Goal: Information Seeking & Learning: Learn about a topic

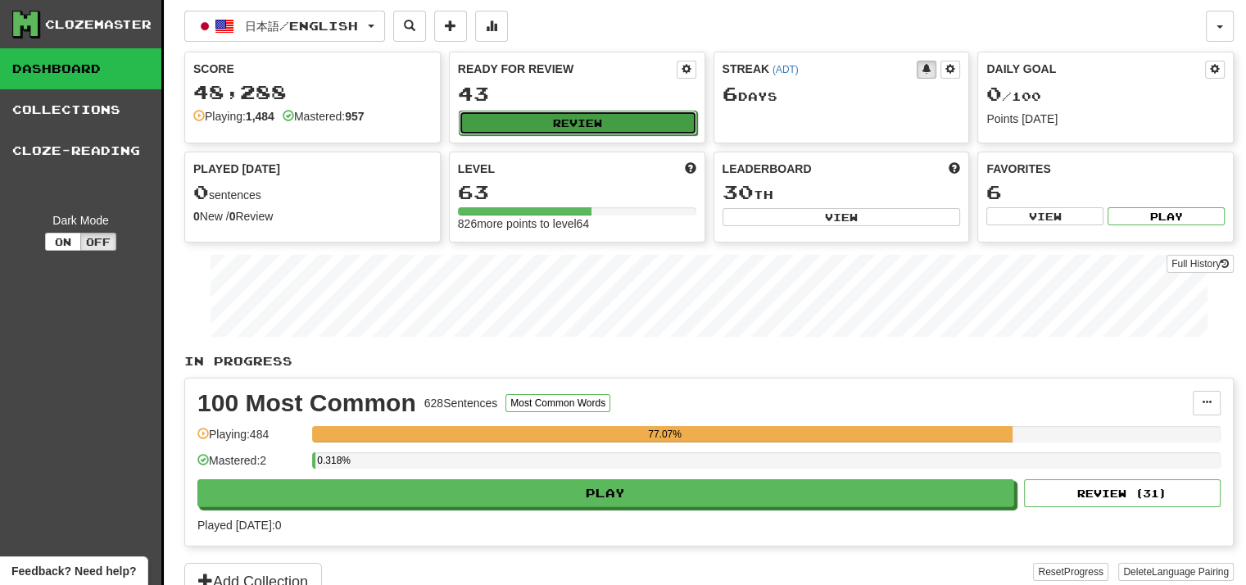
click at [622, 134] on button "Review" at bounding box center [578, 123] width 238 height 25
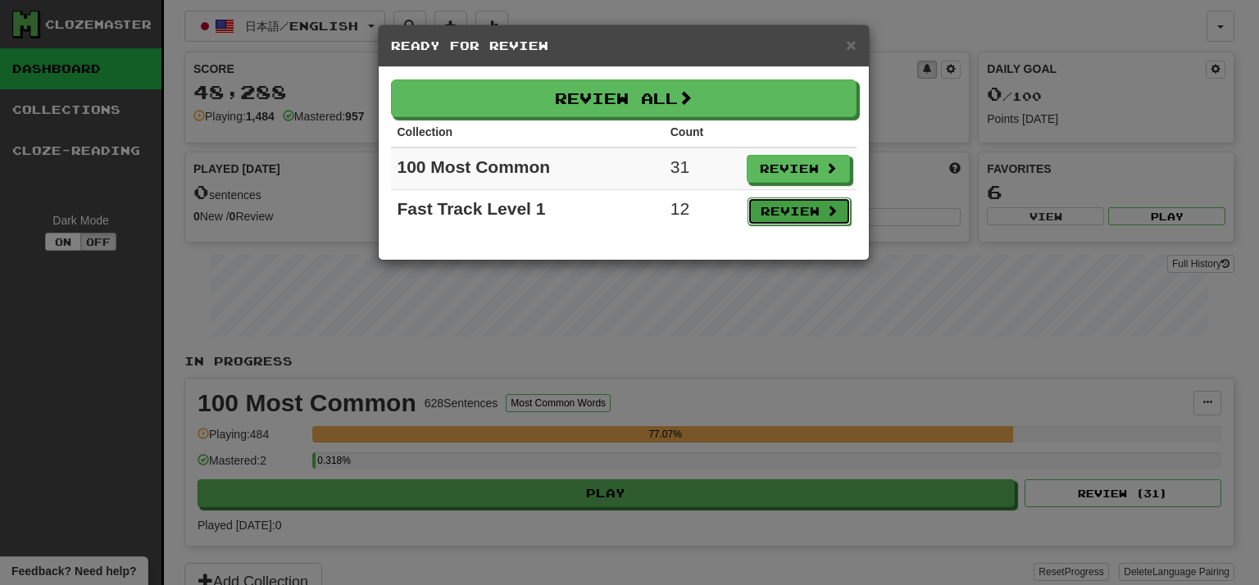
click at [799, 220] on button "Review" at bounding box center [798, 211] width 103 height 28
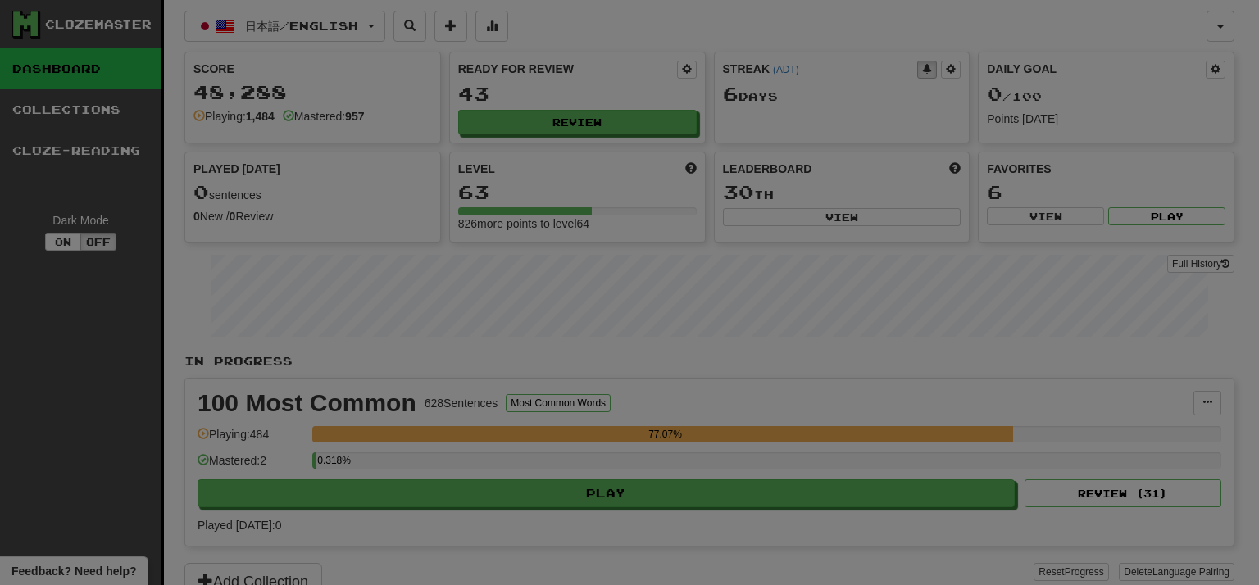
select select "**"
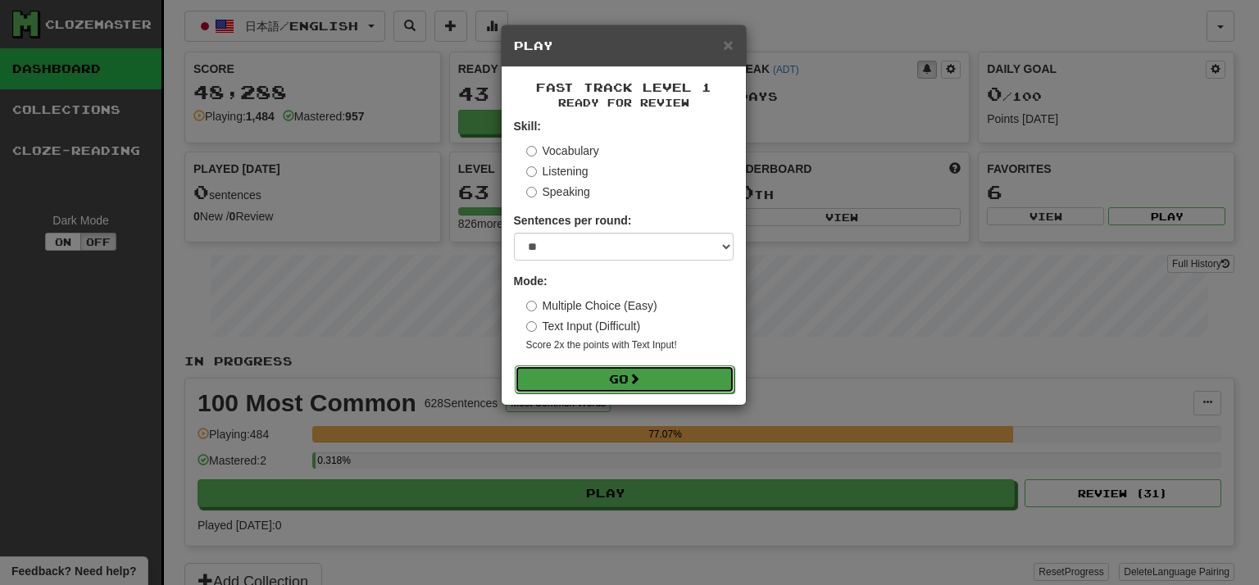
click at [634, 391] on button "Go" at bounding box center [625, 379] width 220 height 28
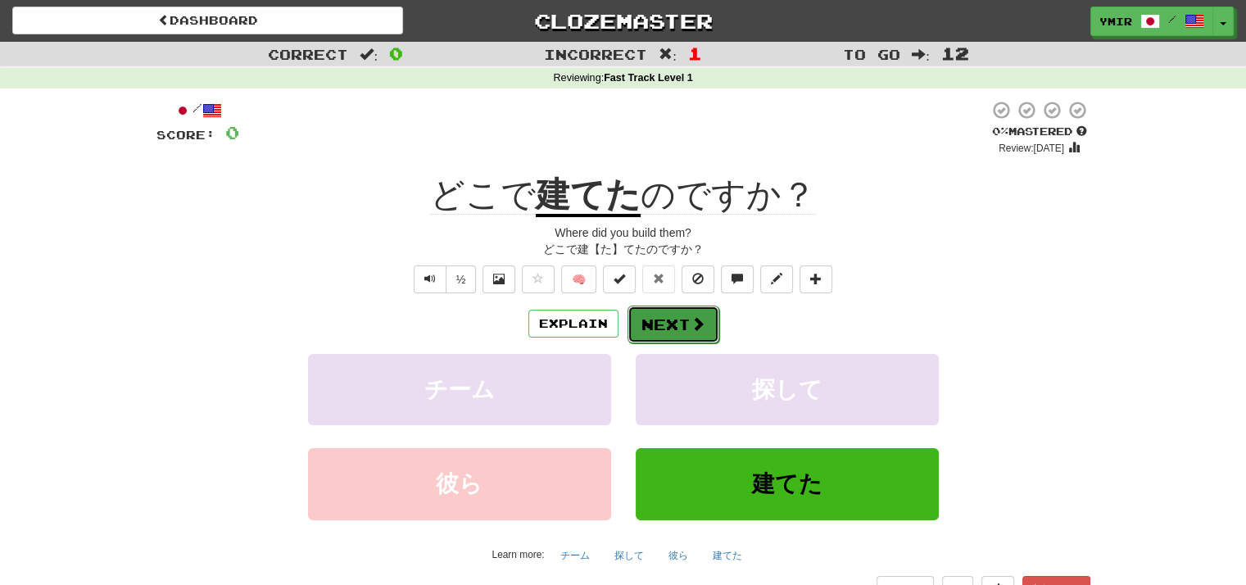
click at [642, 326] on button "Next" at bounding box center [674, 325] width 92 height 38
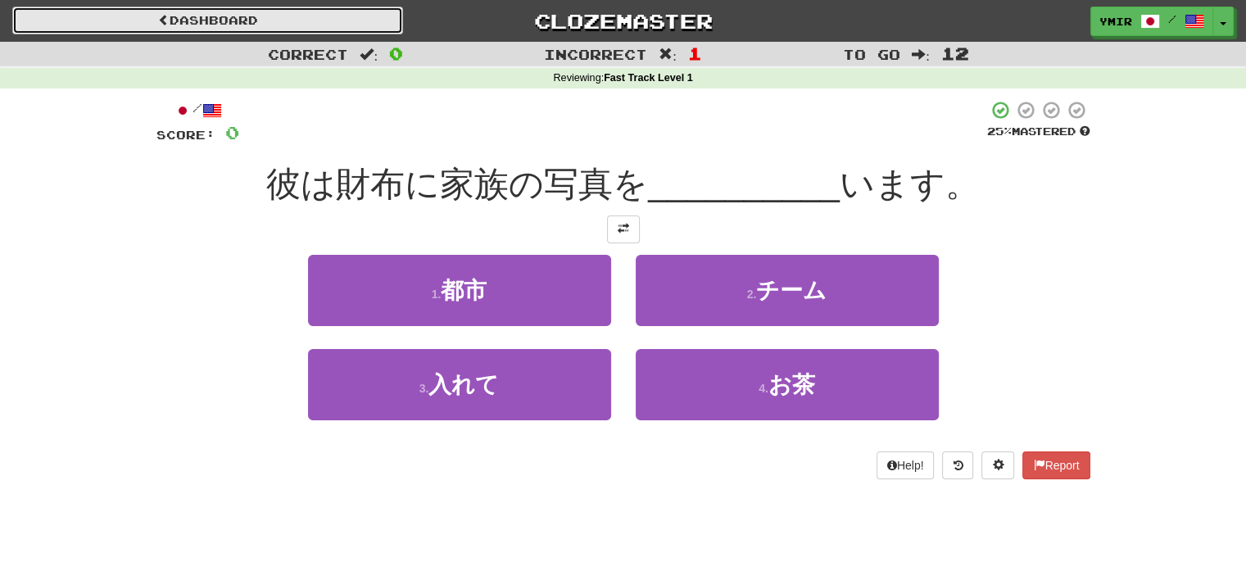
click at [254, 12] on link "Dashboard" at bounding box center [207, 21] width 391 height 28
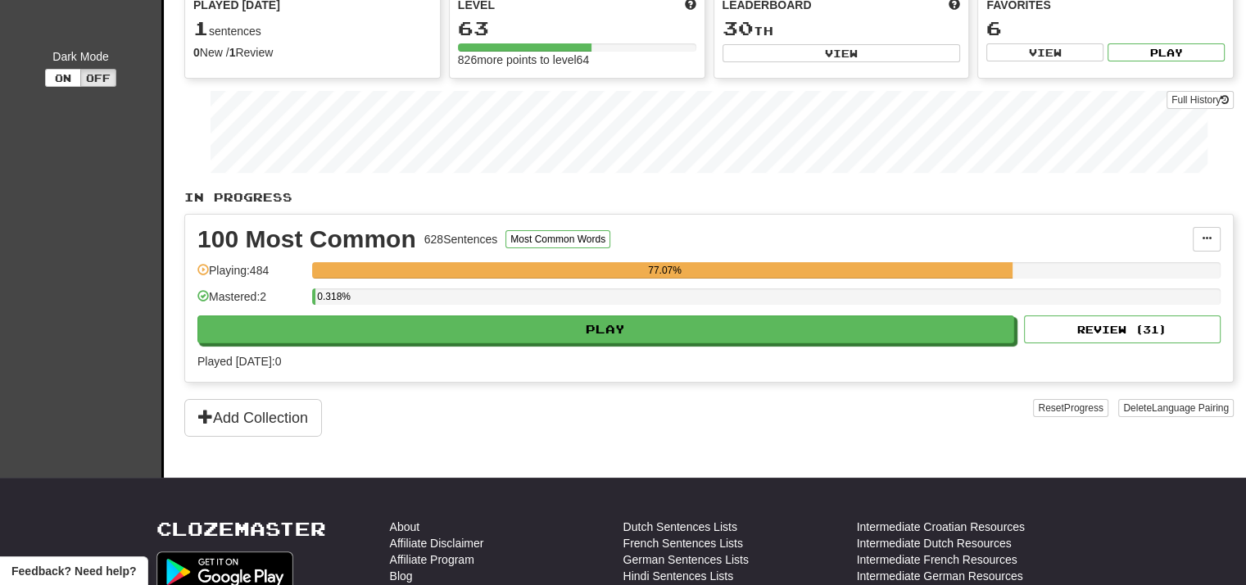
scroll to position [328, 0]
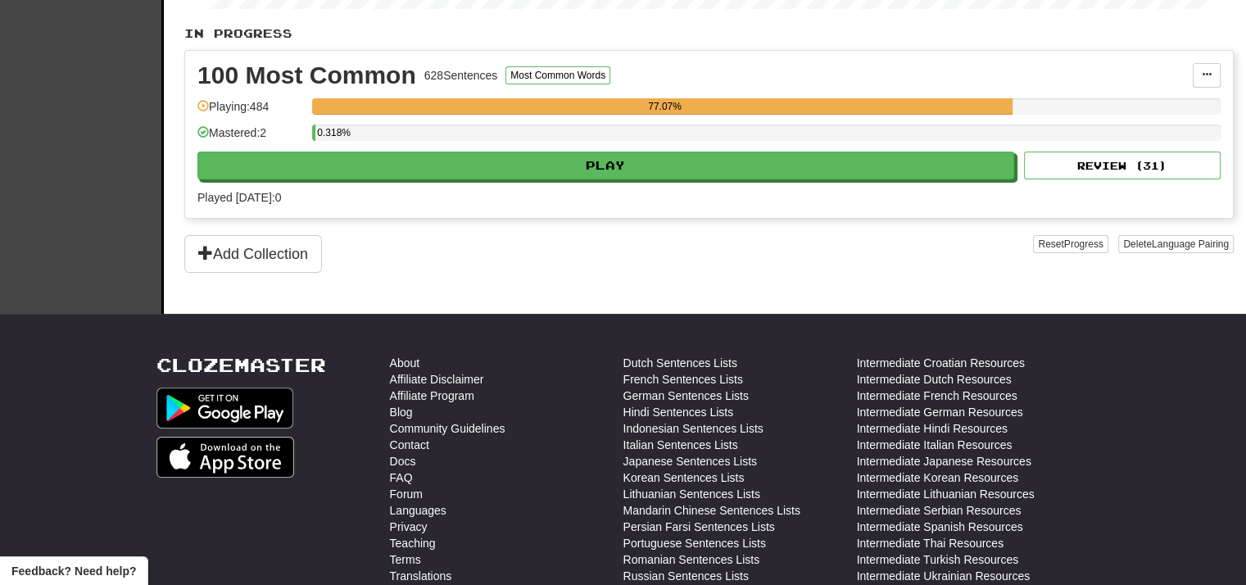
click at [1067, 267] on div "Reset Progress Delete Language Pairing" at bounding box center [1133, 254] width 201 height 38
click at [1063, 253] on button "Reset Progress" at bounding box center [1070, 244] width 75 height 18
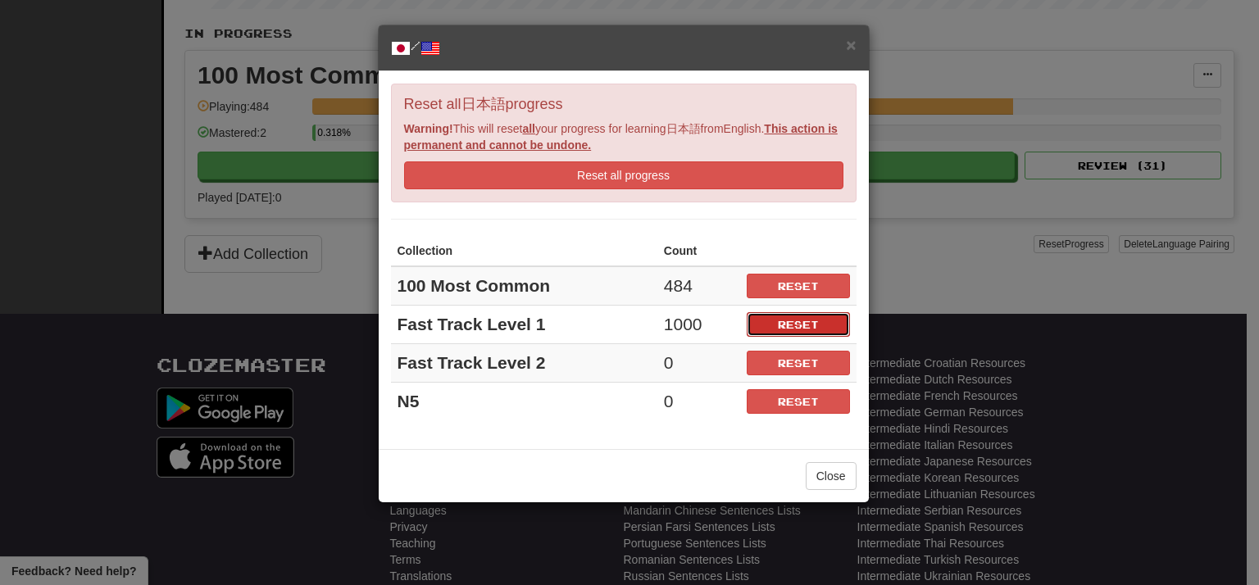
click at [769, 332] on button "Reset" at bounding box center [797, 324] width 103 height 25
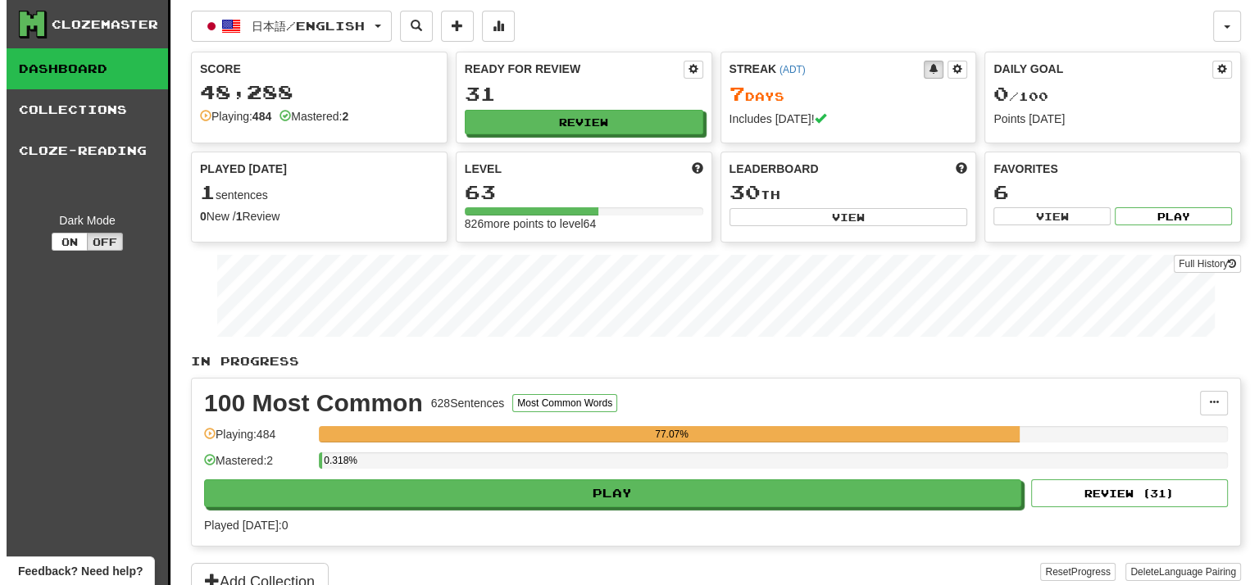
scroll to position [82, 0]
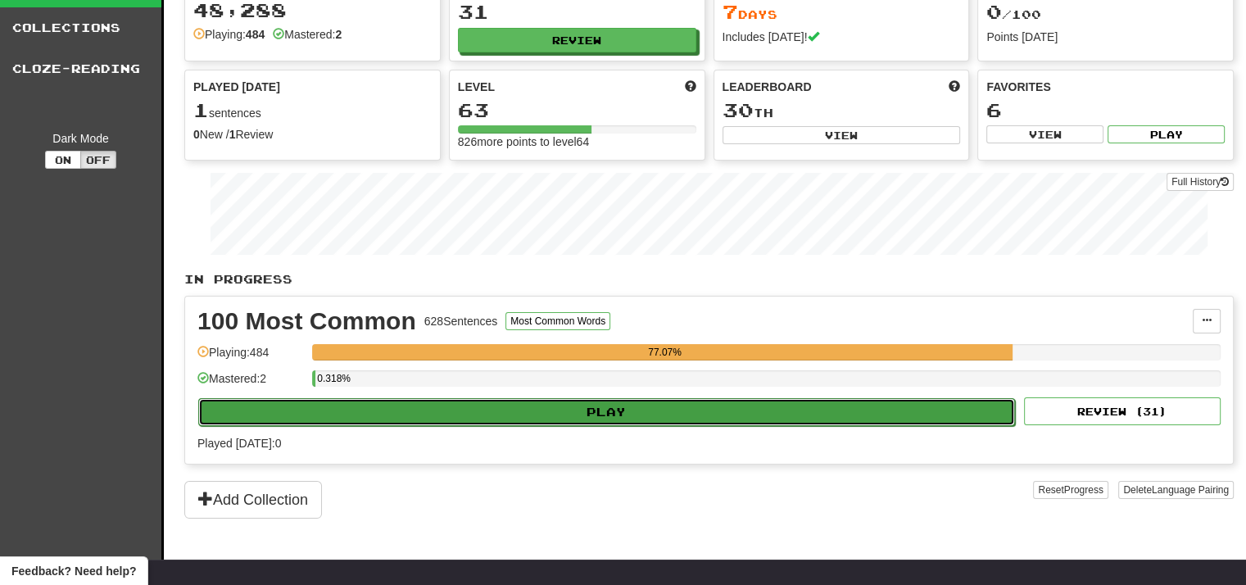
click at [615, 422] on button "Play" at bounding box center [606, 412] width 817 height 28
select select "**"
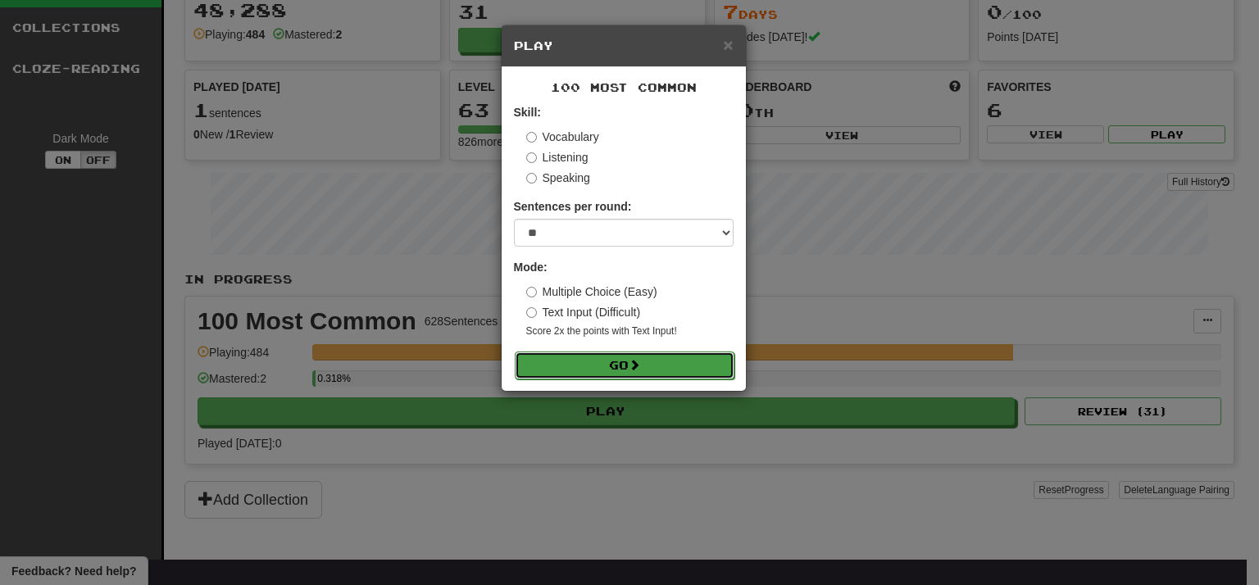
click at [594, 369] on button "Go" at bounding box center [625, 366] width 220 height 28
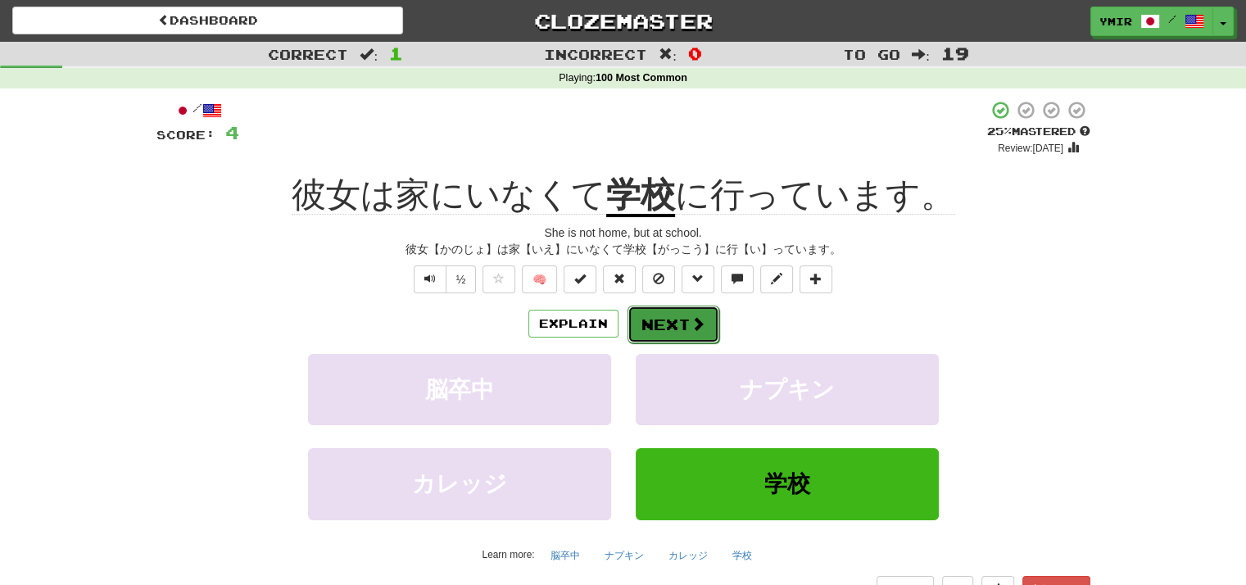
click at [691, 330] on span at bounding box center [698, 323] width 15 height 15
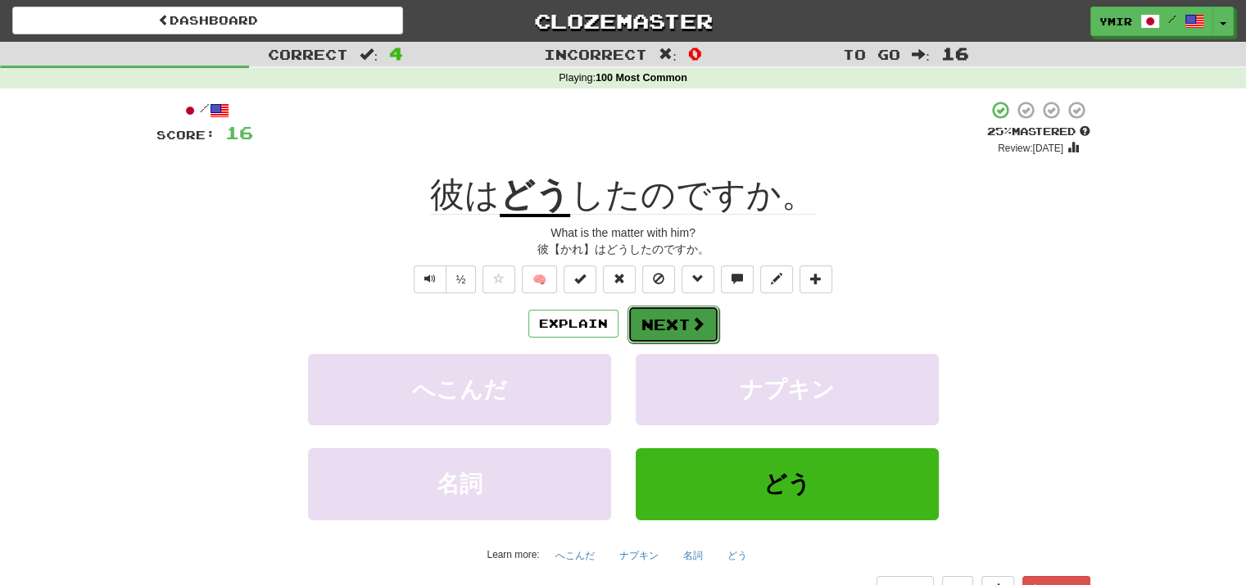
click at [691, 330] on span at bounding box center [698, 323] width 15 height 15
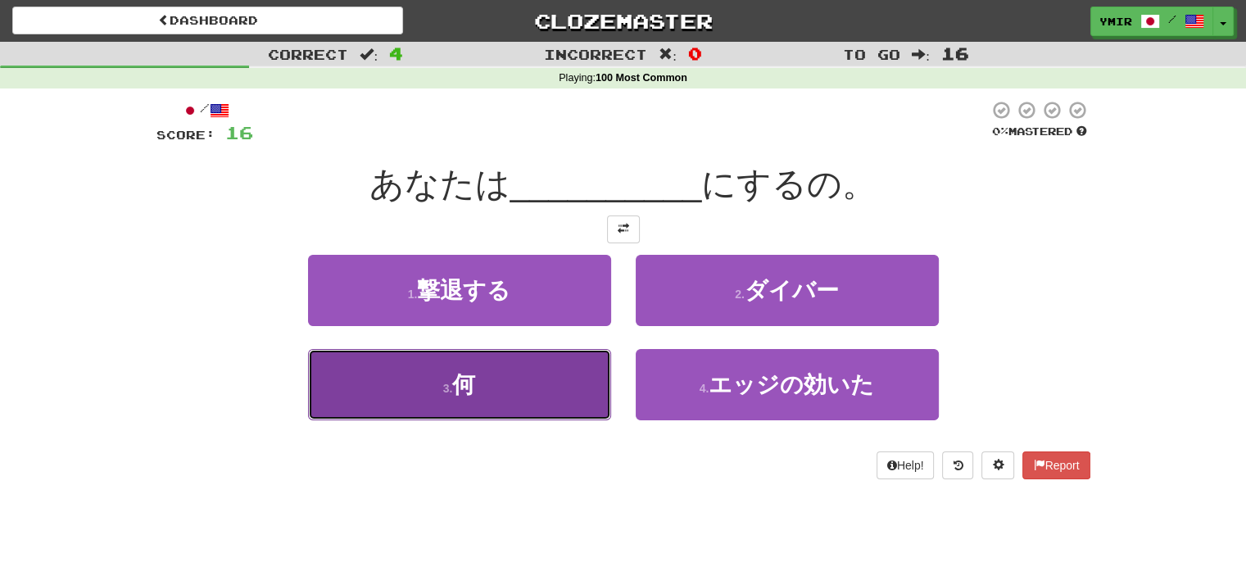
click at [593, 373] on button "3 . 何" at bounding box center [459, 384] width 303 height 71
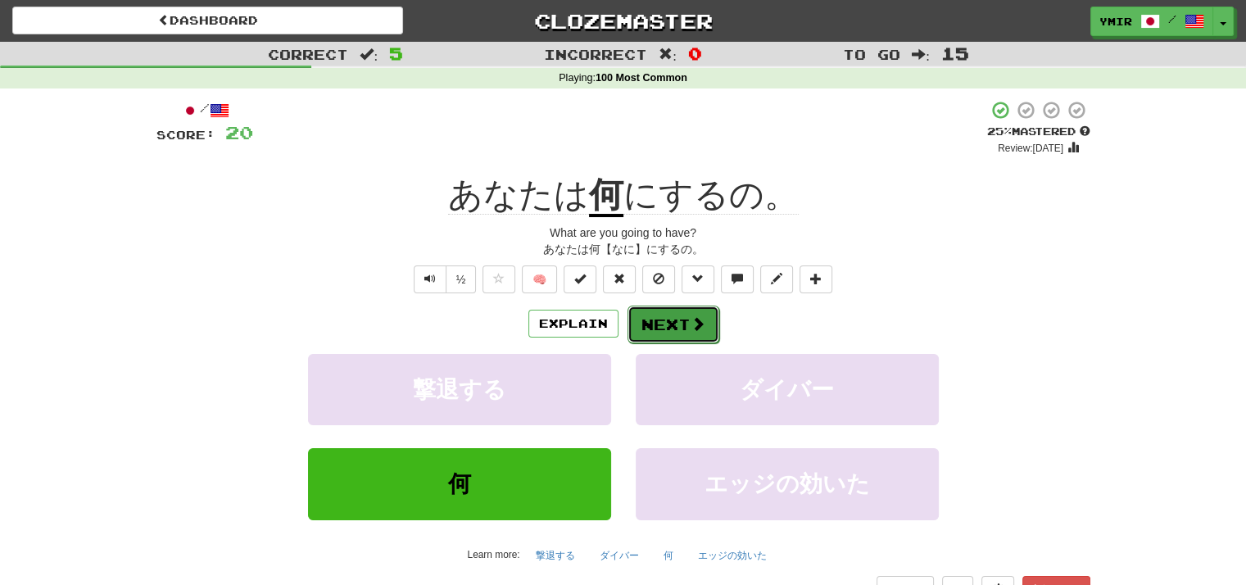
click at [659, 328] on button "Next" at bounding box center [674, 325] width 92 height 38
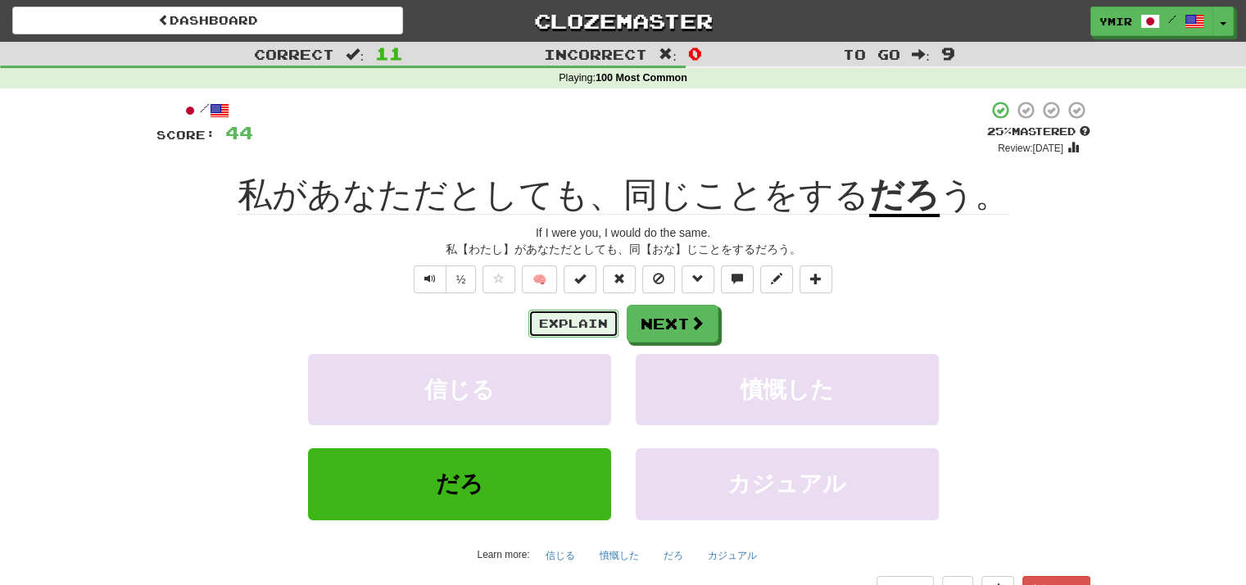
click at [598, 327] on button "Explain" at bounding box center [574, 324] width 90 height 28
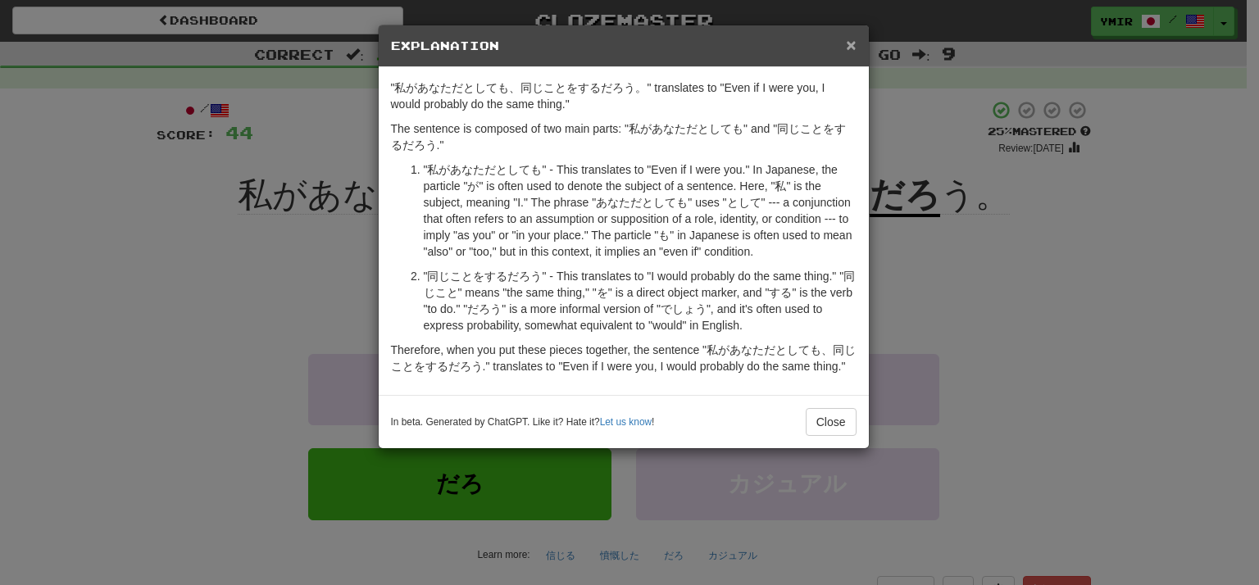
click at [853, 49] on span "×" at bounding box center [851, 44] width 10 height 19
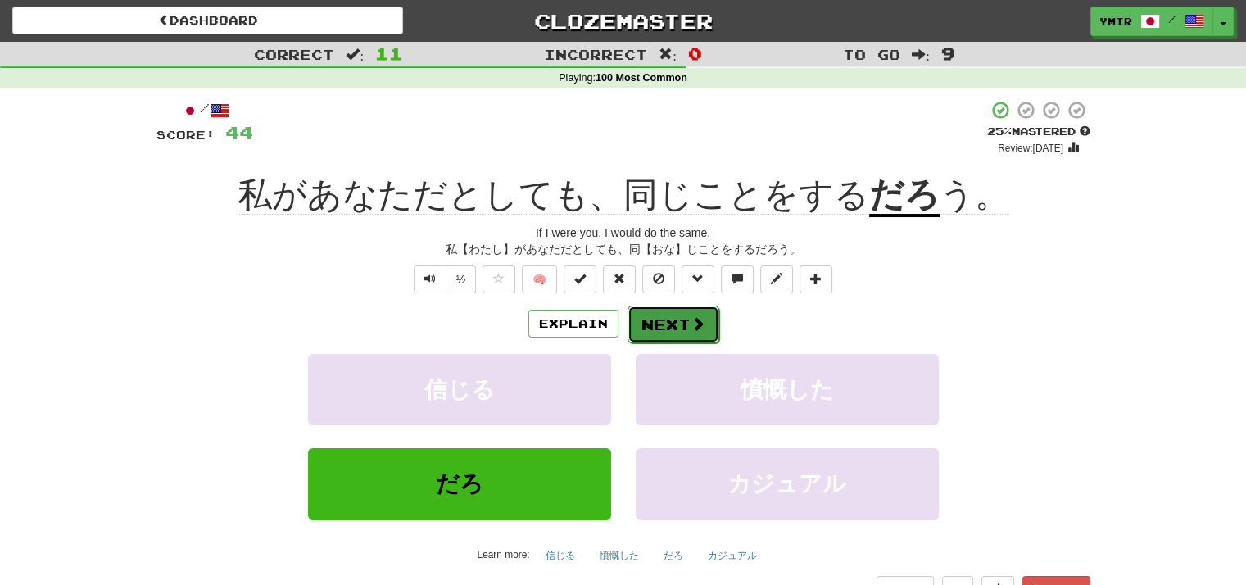
click at [673, 330] on button "Next" at bounding box center [674, 325] width 92 height 38
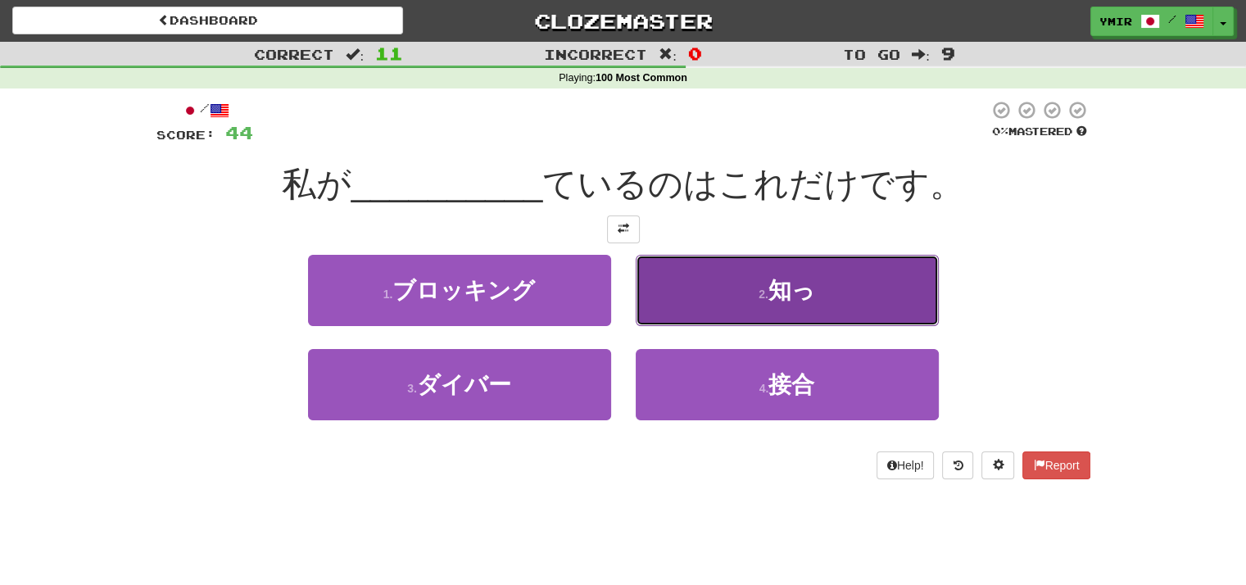
click at [665, 302] on button "2 . 知っ" at bounding box center [787, 290] width 303 height 71
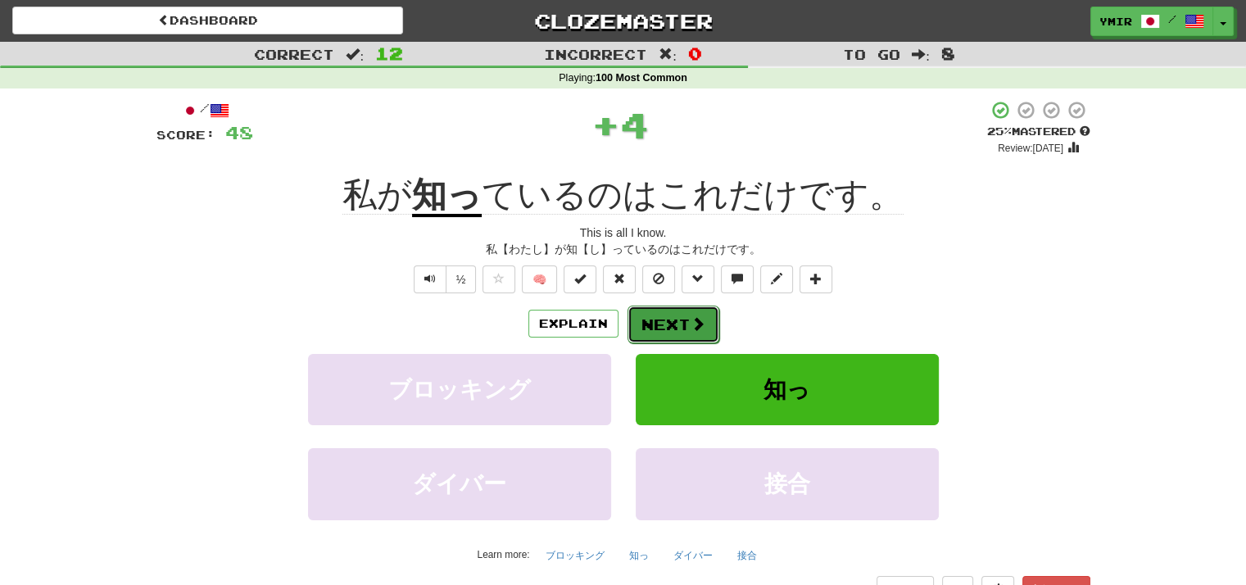
click at [643, 327] on button "Next" at bounding box center [674, 325] width 92 height 38
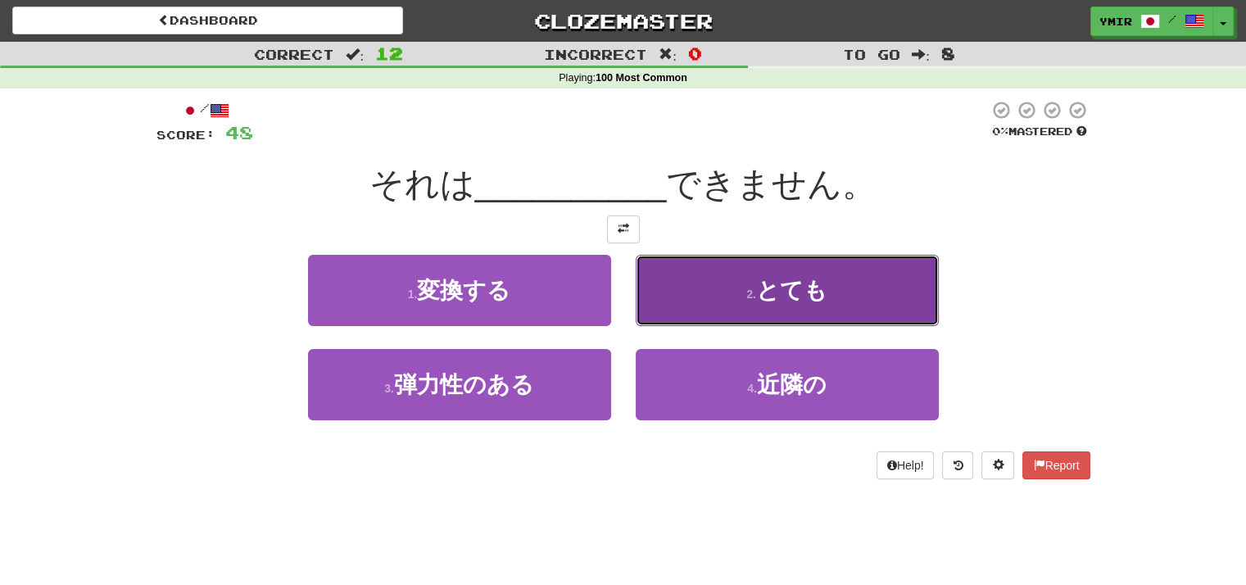
click at [660, 307] on button "2 . とても" at bounding box center [787, 290] width 303 height 71
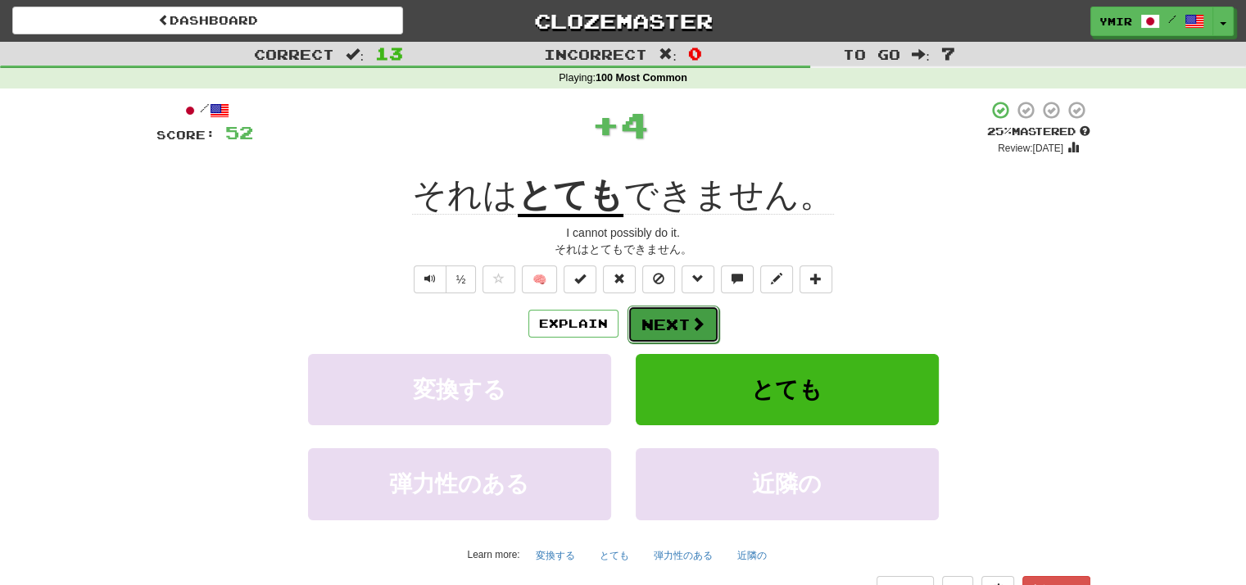
click at [646, 324] on button "Next" at bounding box center [674, 325] width 92 height 38
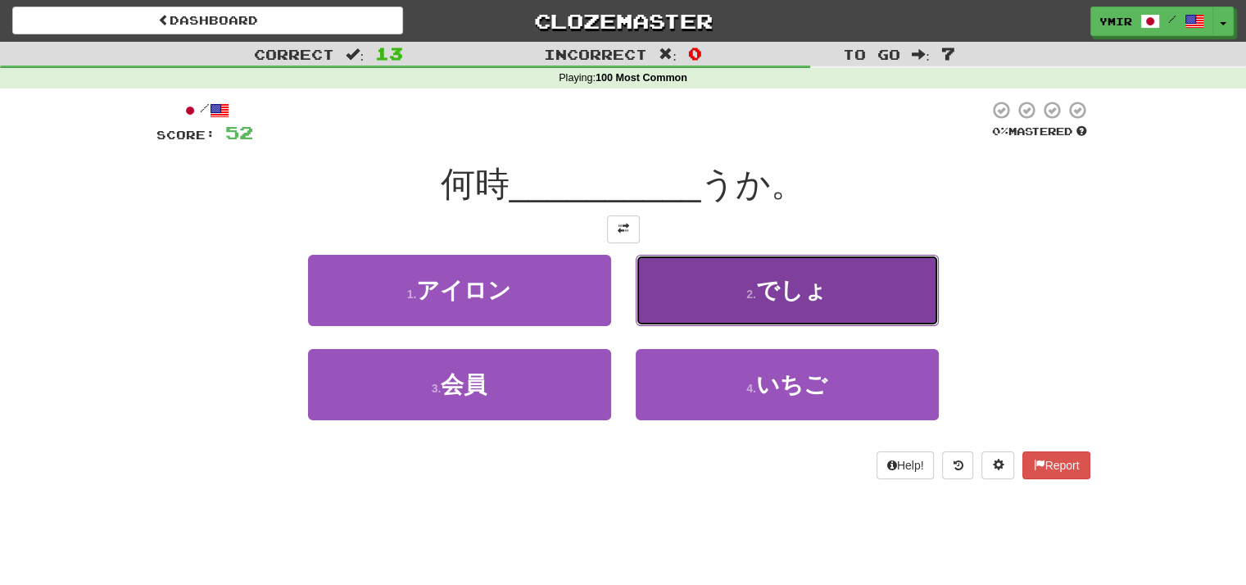
click at [653, 301] on button "2 . でしょ" at bounding box center [787, 290] width 303 height 71
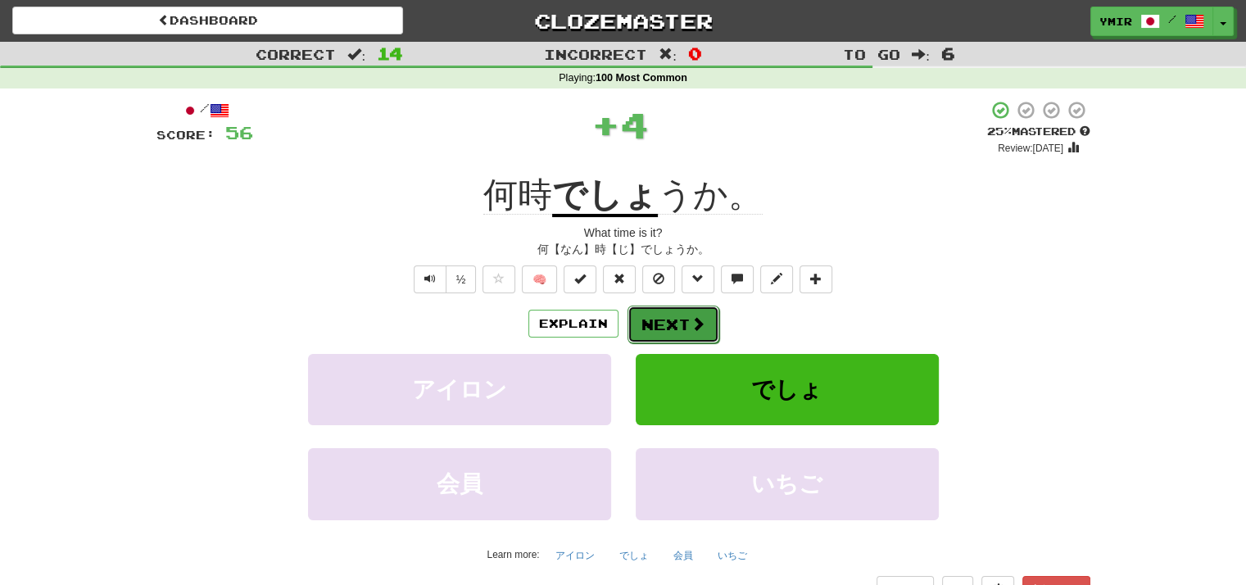
click at [646, 329] on button "Next" at bounding box center [674, 325] width 92 height 38
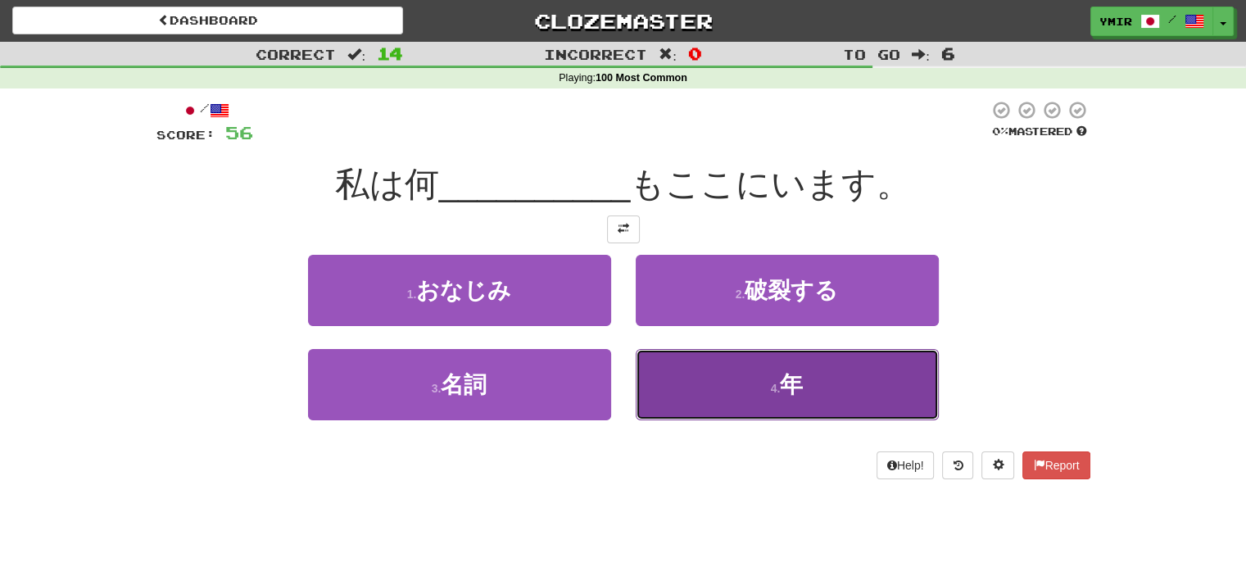
click at [650, 373] on button "4 . 年" at bounding box center [787, 384] width 303 height 71
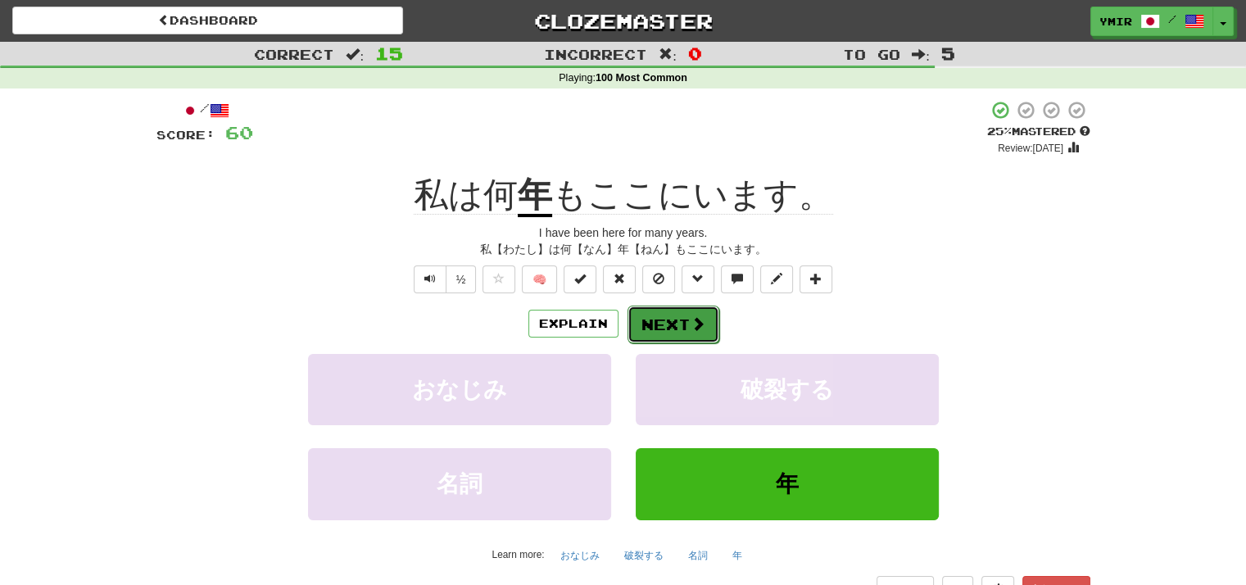
click at [642, 324] on button "Next" at bounding box center [674, 325] width 92 height 38
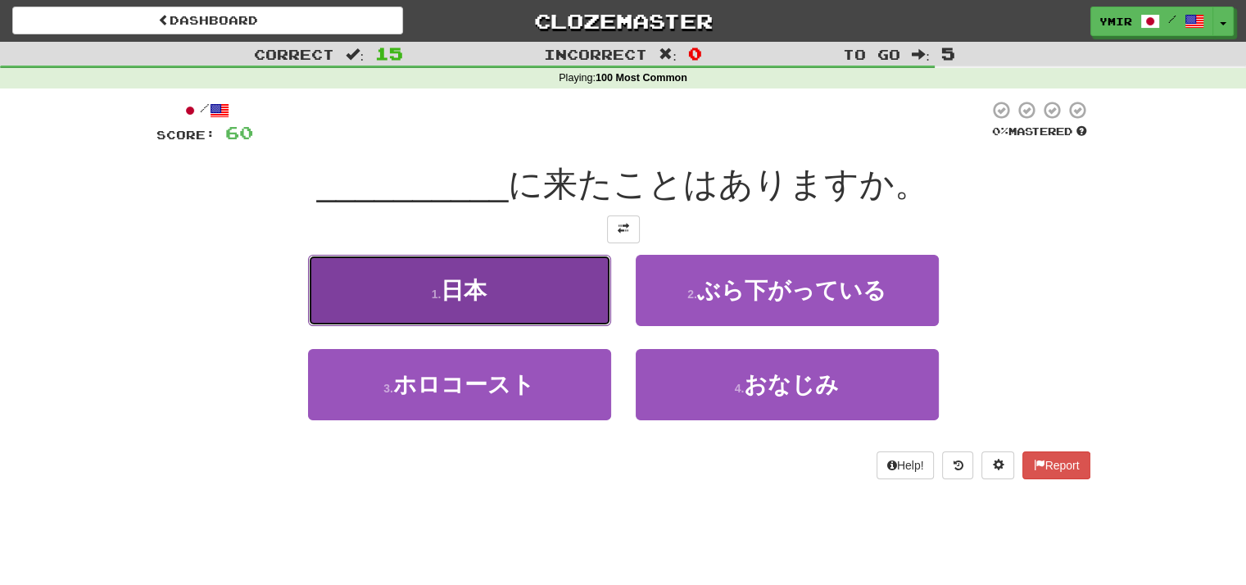
click at [590, 304] on button "1 . 日本" at bounding box center [459, 290] width 303 height 71
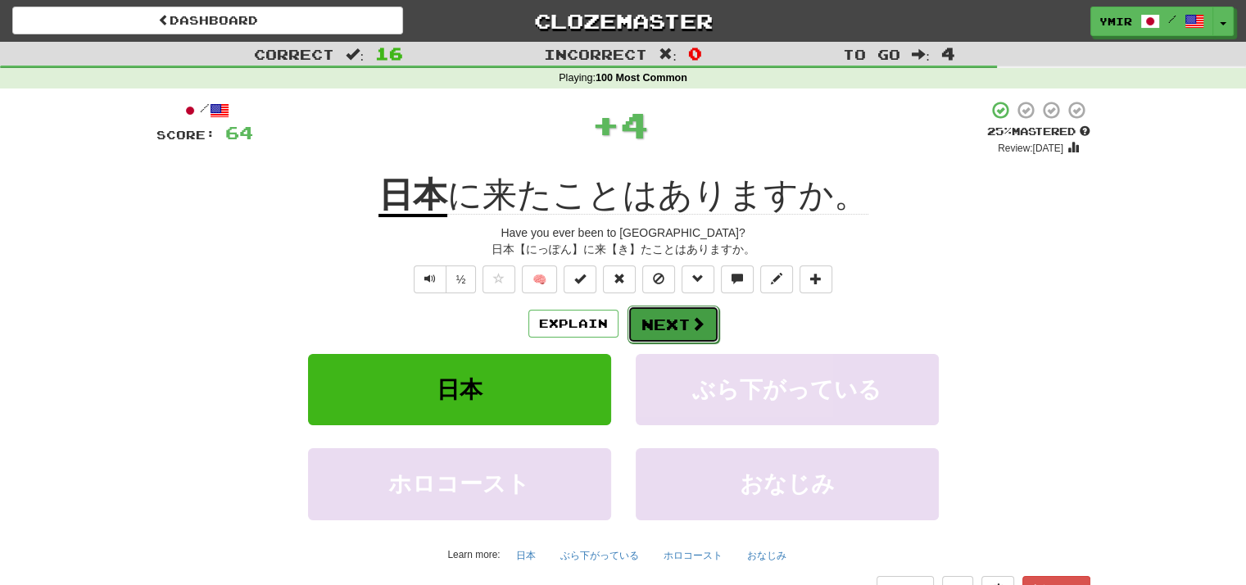
click at [641, 318] on button "Next" at bounding box center [674, 325] width 92 height 38
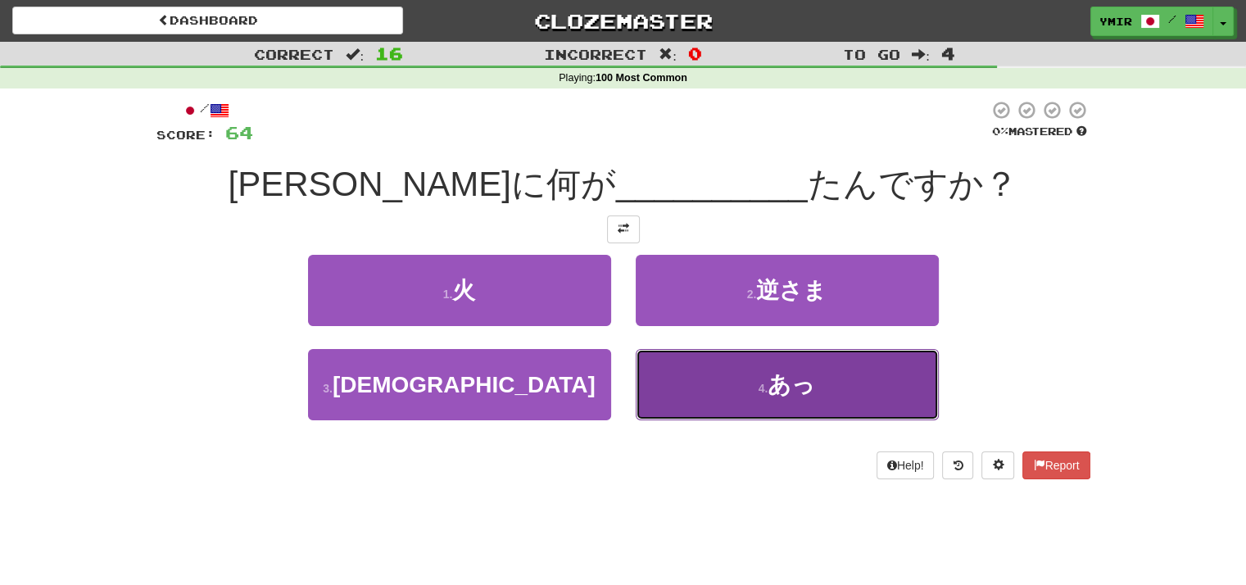
click at [665, 372] on button "4 . あっ" at bounding box center [787, 384] width 303 height 71
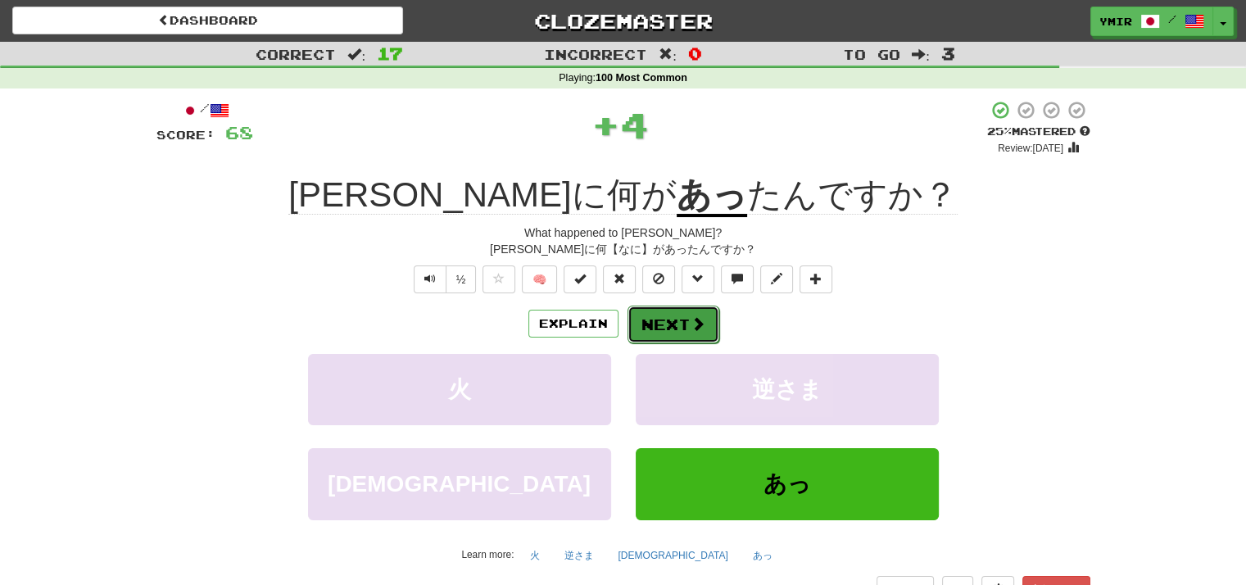
click at [642, 323] on button "Next" at bounding box center [674, 325] width 92 height 38
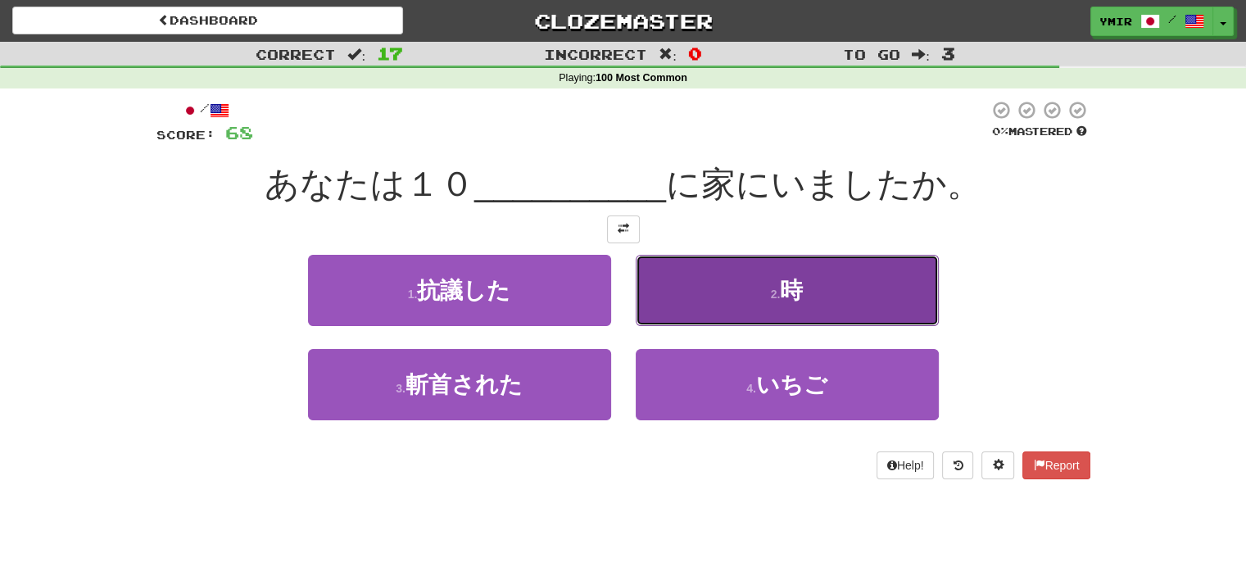
click at [665, 311] on button "2 . 時" at bounding box center [787, 290] width 303 height 71
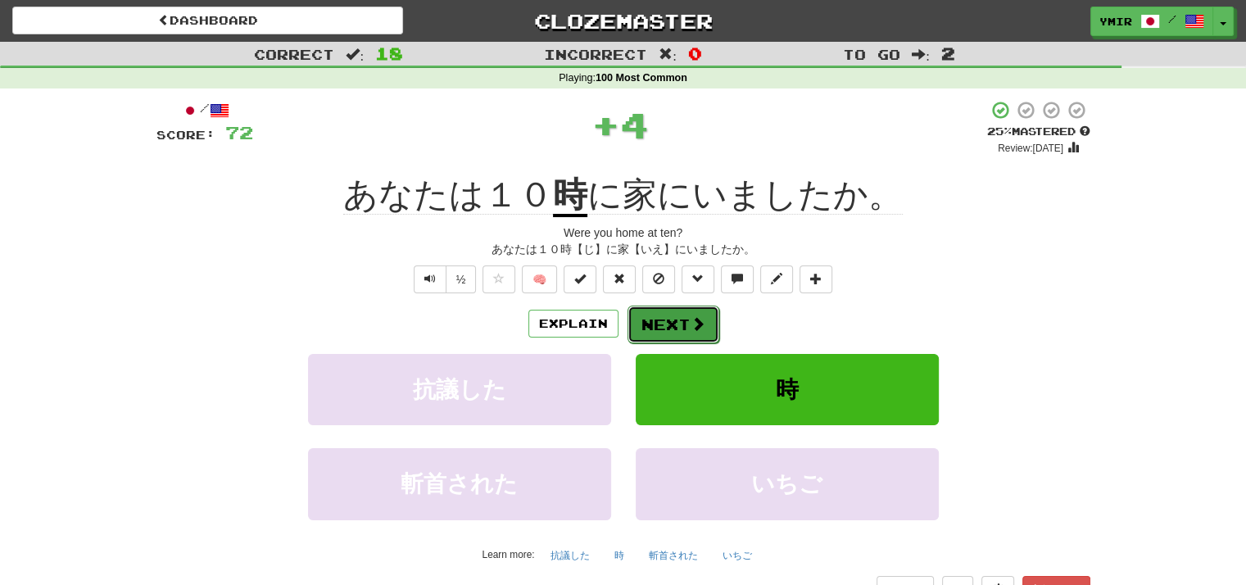
click at [663, 320] on button "Next" at bounding box center [674, 325] width 92 height 38
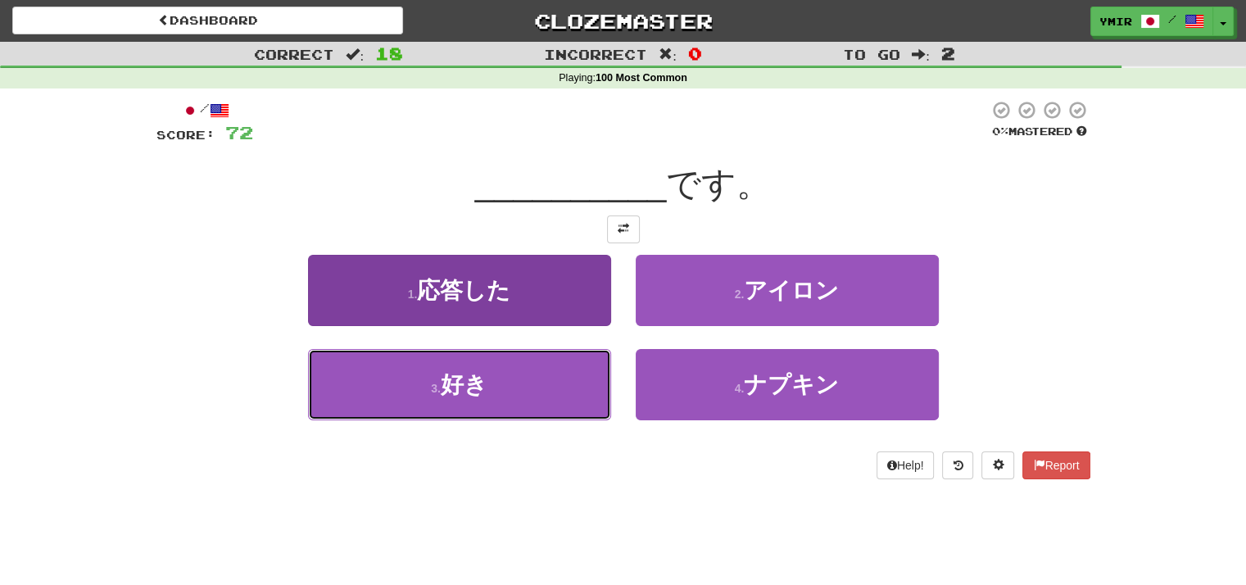
drag, startPoint x: 581, startPoint y: 370, endPoint x: 592, endPoint y: 363, distance: 13.2
click at [582, 370] on button "3 . 好き" at bounding box center [459, 384] width 303 height 71
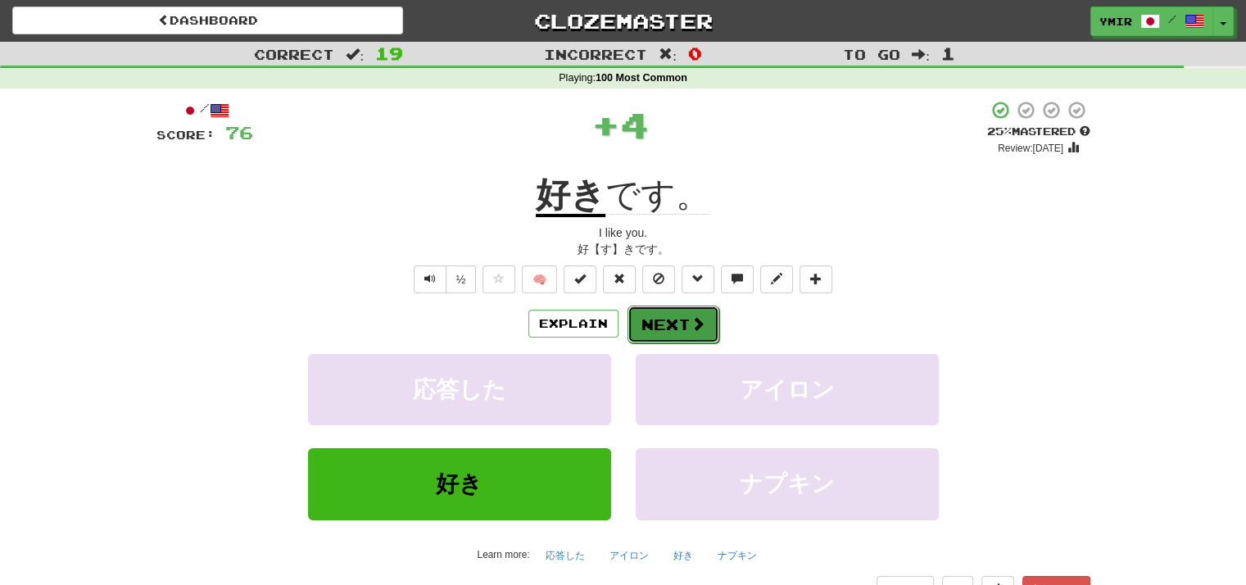
click at [643, 320] on button "Next" at bounding box center [674, 325] width 92 height 38
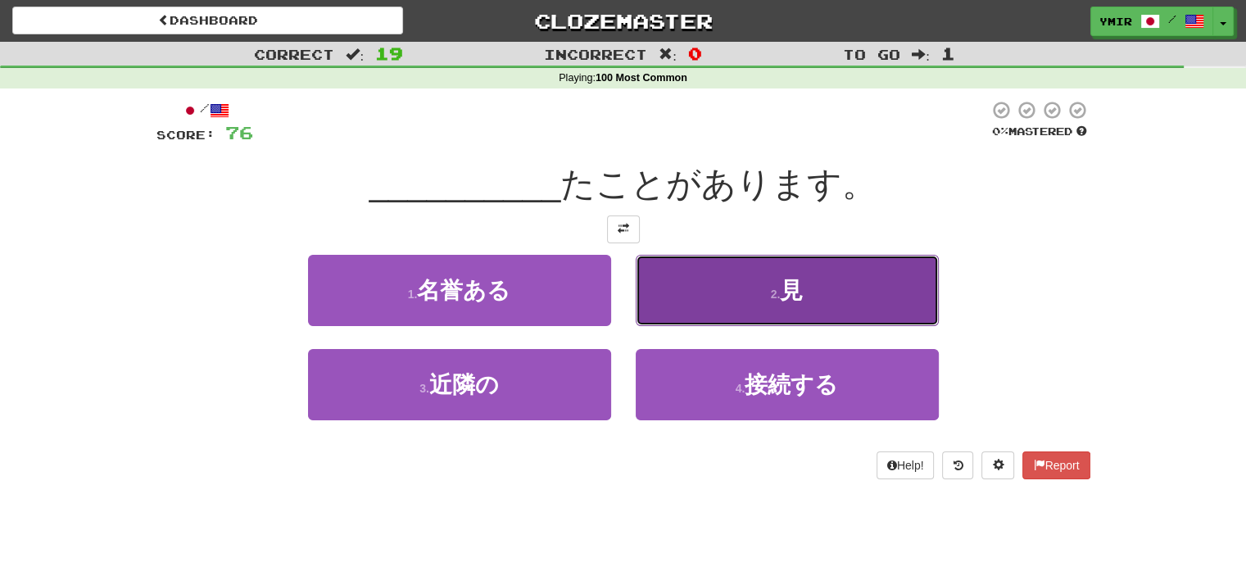
click at [649, 301] on button "2 . 見" at bounding box center [787, 290] width 303 height 71
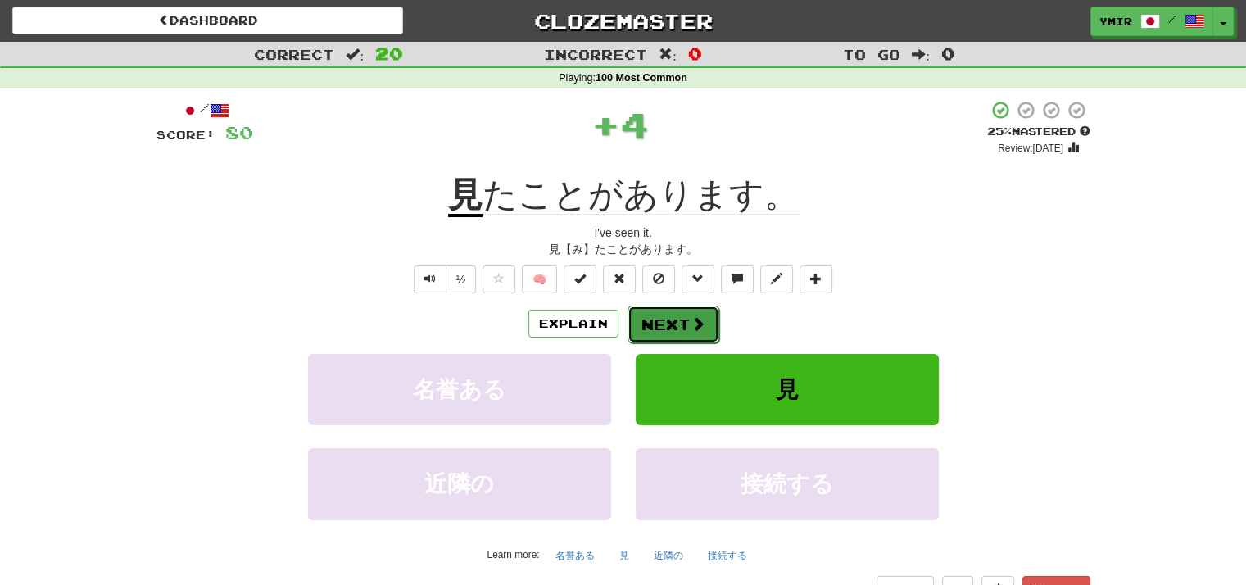
click at [642, 324] on button "Next" at bounding box center [674, 325] width 92 height 38
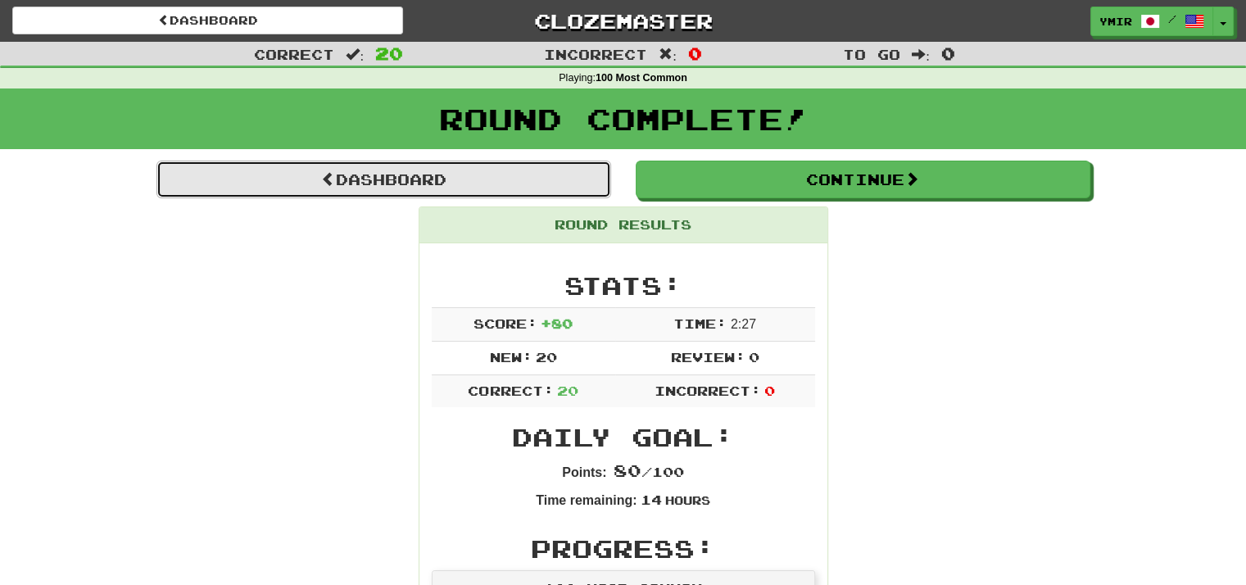
click at [482, 188] on link "Dashboard" at bounding box center [384, 180] width 455 height 38
